Goal: Find specific page/section: Find specific page/section

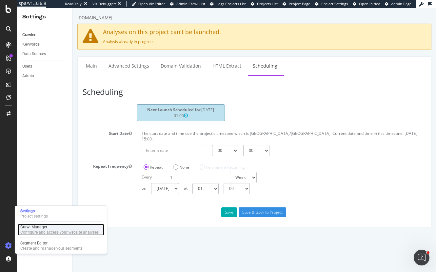
click at [37, 229] on div "Crawl Manager" at bounding box center [59, 226] width 78 height 5
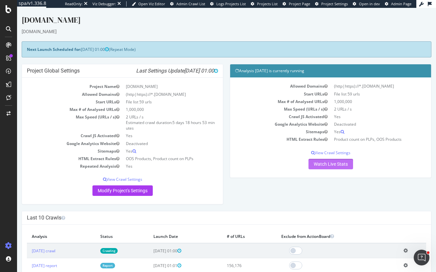
click at [326, 164] on link "Watch Live Stats" at bounding box center [331, 164] width 45 height 10
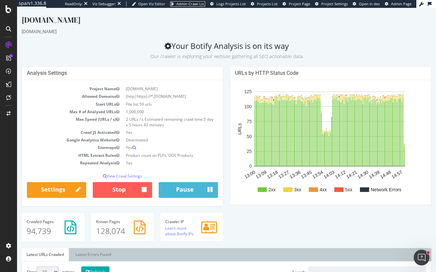
click at [199, 3] on span "Admin Crawl List" at bounding box center [191, 3] width 29 height 5
